Goal: Transaction & Acquisition: Purchase product/service

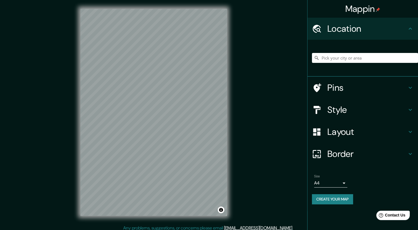
click at [220, 111] on h4 "Style" at bounding box center [367, 109] width 80 height 11
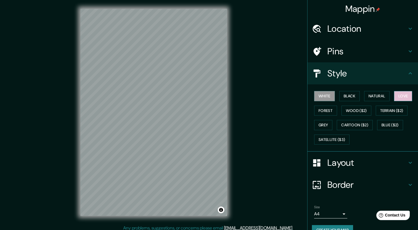
click at [220, 92] on button "Love" at bounding box center [403, 96] width 18 height 10
click at [220, 110] on button "Terrain ($2)" at bounding box center [392, 111] width 32 height 10
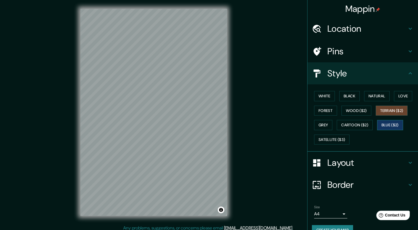
click at [220, 125] on button "Blue ($2)" at bounding box center [390, 125] width 26 height 10
click at [220, 127] on button "Cartoon ($2)" at bounding box center [355, 125] width 36 height 10
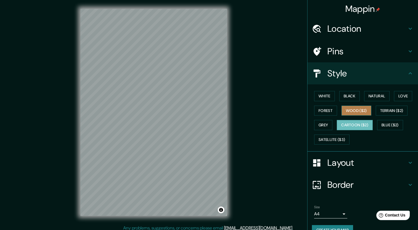
click at [220, 109] on button "Wood ($2)" at bounding box center [356, 111] width 30 height 10
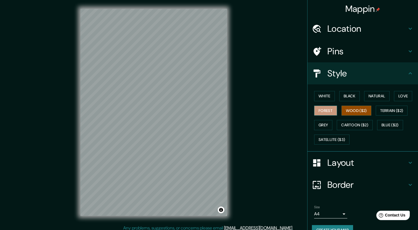
click at [220, 109] on button "Forest" at bounding box center [325, 111] width 23 height 10
click at [220, 123] on button "Grey" at bounding box center [323, 125] width 18 height 10
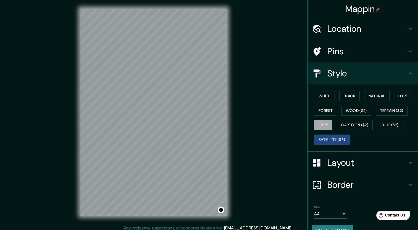
click at [220, 139] on button "Satellite ($3)" at bounding box center [331, 140] width 35 height 10
click at [220, 95] on button "White" at bounding box center [324, 96] width 21 height 10
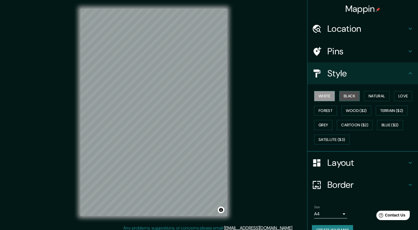
click at [220, 97] on button "Black" at bounding box center [349, 96] width 21 height 10
click at [220, 96] on button "Love" at bounding box center [403, 96] width 18 height 10
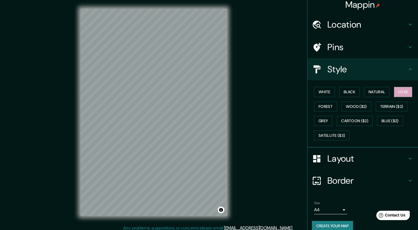
scroll to position [11, 0]
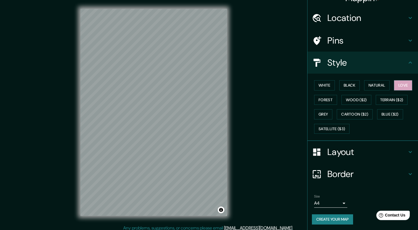
click at [220, 215] on button "Create your map" at bounding box center [332, 220] width 41 height 10
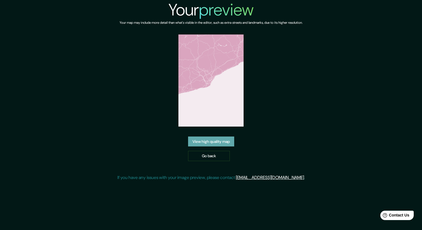
click at [228, 140] on link "View high quality map" at bounding box center [211, 142] width 46 height 10
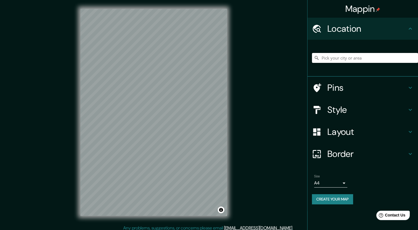
click at [355, 57] on input "Pick your city or area" at bounding box center [365, 58] width 106 height 10
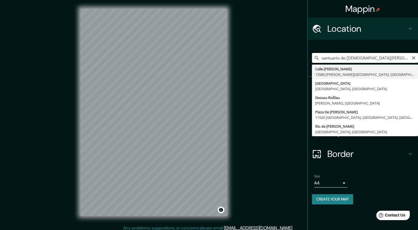
drag, startPoint x: 382, startPoint y: 60, endPoint x: 345, endPoint y: 59, distance: 37.6
click at [345, 59] on input "santuario de jesus de nazareno" at bounding box center [365, 58] width 106 height 10
click at [396, 54] on input "santuario de atotonilco" at bounding box center [365, 58] width 106 height 10
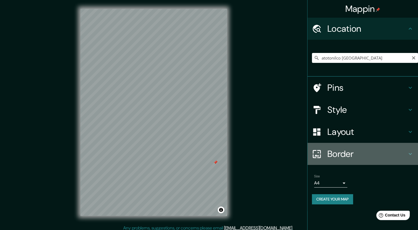
click at [395, 161] on div "Border" at bounding box center [362, 154] width 111 height 22
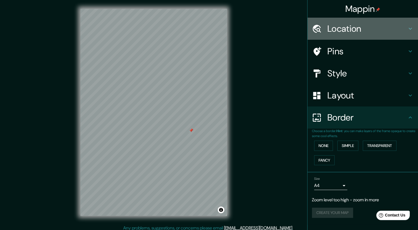
click at [351, 18] on div "Location" at bounding box center [362, 29] width 111 height 22
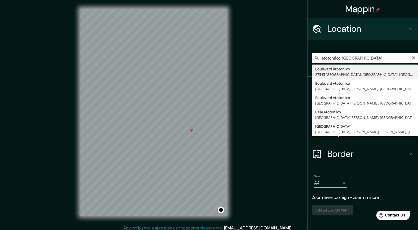
click at [369, 62] on input "atotonilco guanajuato" at bounding box center [365, 58] width 106 height 10
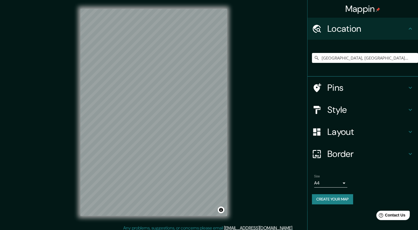
click at [359, 109] on h4 "Style" at bounding box center [367, 109] width 80 height 11
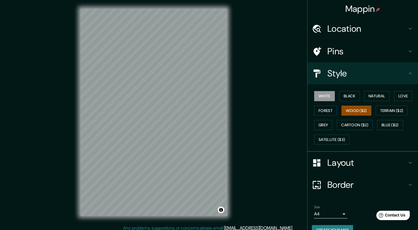
click at [353, 111] on button "Wood ($2)" at bounding box center [356, 111] width 30 height 10
click at [353, 94] on button "Black" at bounding box center [349, 96] width 21 height 10
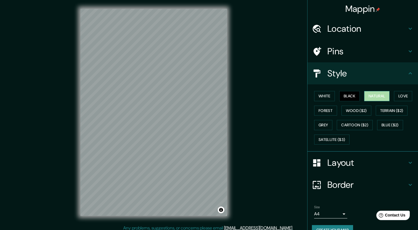
click at [372, 92] on button "Natural" at bounding box center [376, 96] width 25 height 10
click at [395, 97] on button "Love" at bounding box center [403, 96] width 18 height 10
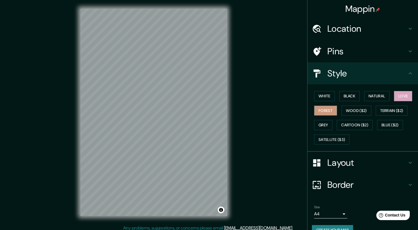
click at [327, 113] on button "Forest" at bounding box center [325, 111] width 23 height 10
click at [354, 109] on button "Wood ($2)" at bounding box center [356, 111] width 30 height 10
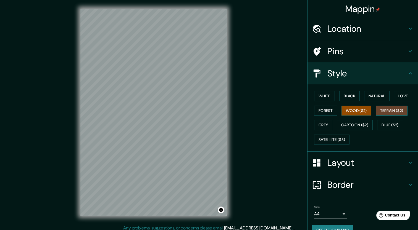
click at [378, 110] on button "Terrain ($2)" at bounding box center [392, 111] width 32 height 10
click at [318, 122] on button "Grey" at bounding box center [323, 125] width 18 height 10
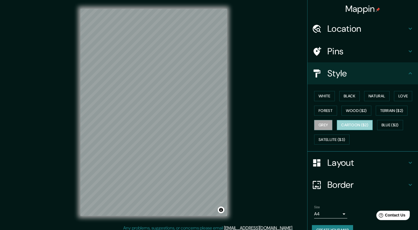
click at [344, 120] on button "Cartoon ($2)" at bounding box center [355, 125] width 36 height 10
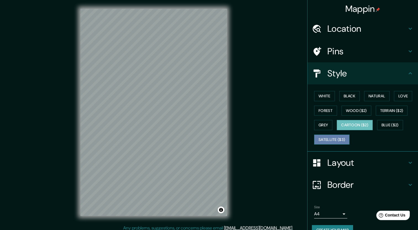
click at [335, 135] on button "Satellite ($3)" at bounding box center [331, 140] width 35 height 10
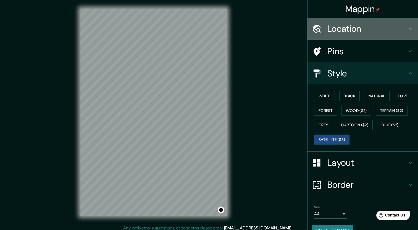
click at [380, 19] on div "Location" at bounding box center [362, 29] width 111 height 22
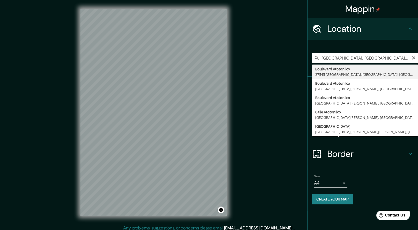
click at [371, 58] on input "Boulevard Atotonilco, 37545 León, Guanajuato, México" at bounding box center [365, 58] width 106 height 10
paste input "Santuario de Jesús Nazareno de Atotonil"
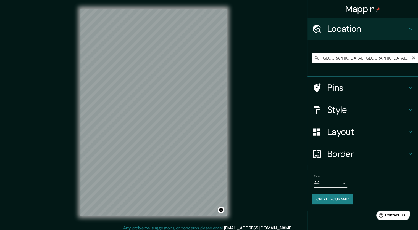
click at [382, 60] on input "Düsseldorf, Renania del Norte-Westfalia, Alemania" at bounding box center [365, 58] width 106 height 10
paste input "Santuario de Jesús Nazareno de Atotonilco"
type input "Düsseldorf, Renania del Norte-Westfalia, Alemania"
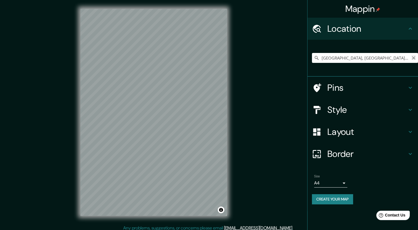
click at [415, 58] on icon "Clear" at bounding box center [413, 58] width 4 height 4
type input "Boulevard Atotonilco, 37545 León, Guanajuato, México"
click at [337, 62] on input "Pick your city or area" at bounding box center [365, 58] width 106 height 10
paste input "21.002527, -100.796634"
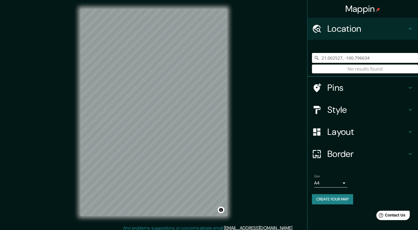
click at [342, 56] on input "21.002527, -100.796634" at bounding box center [365, 58] width 106 height 10
click at [367, 59] on input "21.002527 -100.796634" at bounding box center [365, 58] width 106 height 10
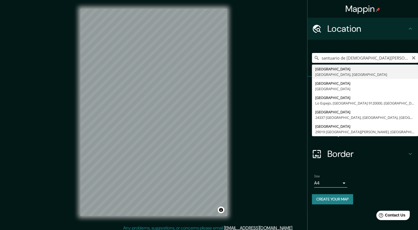
type input "santuario de jesus de nazareno guanajuato"
